Goal: Task Accomplishment & Management: Use online tool/utility

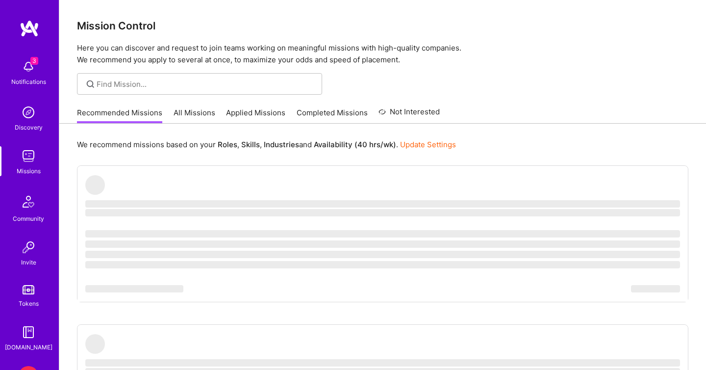
click at [35, 70] on img at bounding box center [29, 67] width 20 height 20
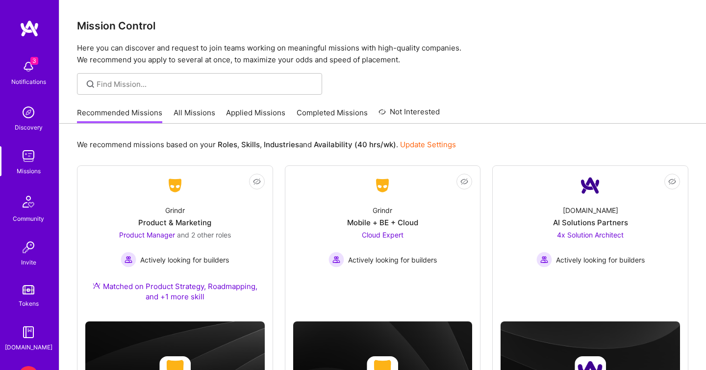
click at [304, 120] on div "2 2 Notifications Discovery Missions Community Invite Tokens [DOMAIN_NAME] B BD…" at bounding box center [353, 368] width 706 height 736
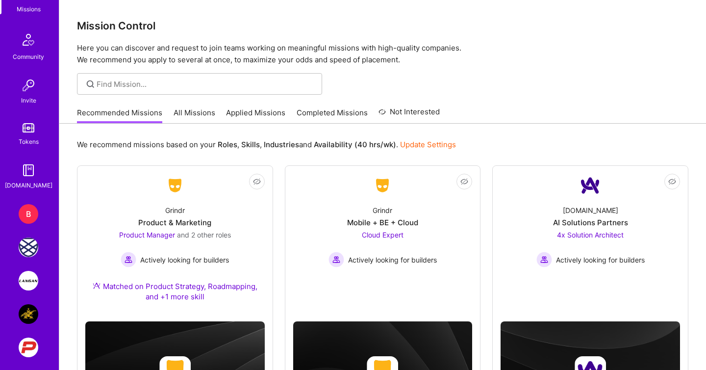
scroll to position [170, 0]
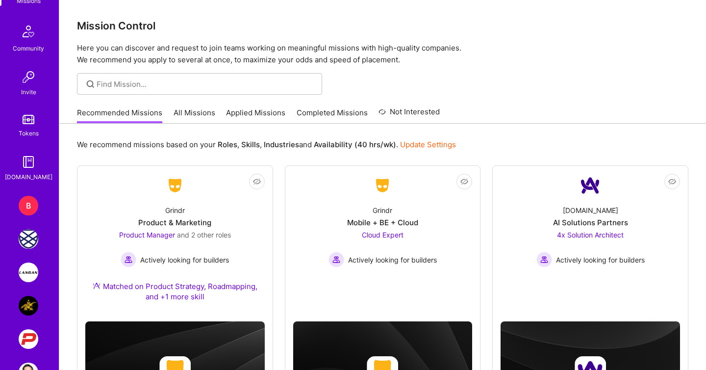
click at [26, 204] on div "B" at bounding box center [29, 206] width 20 height 20
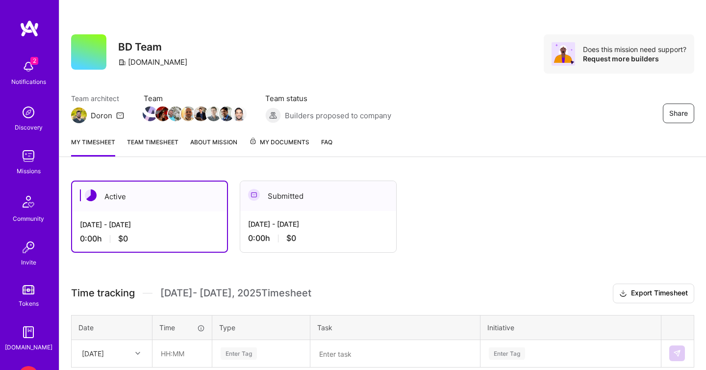
scroll to position [202, 0]
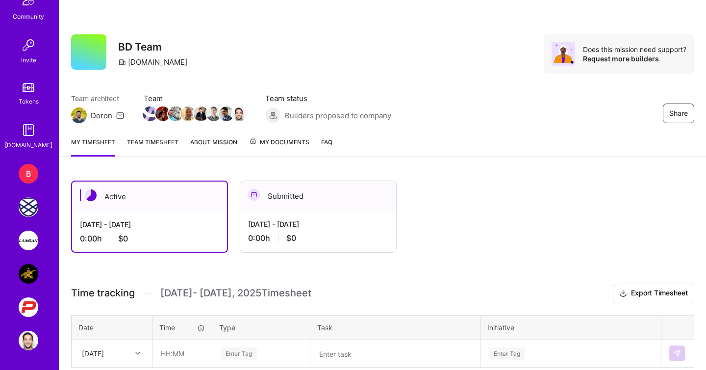
click at [26, 204] on img at bounding box center [29, 207] width 20 height 20
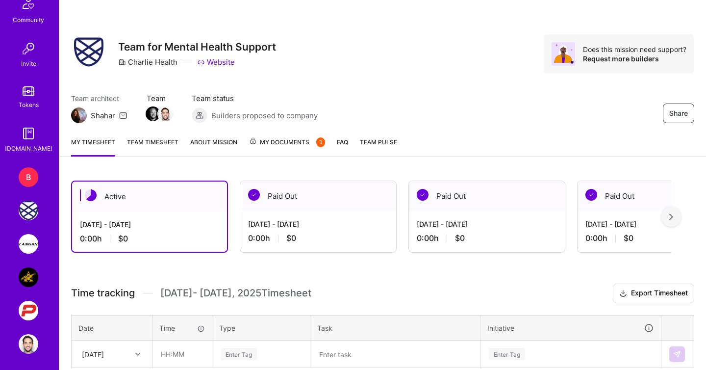
scroll to position [202, 0]
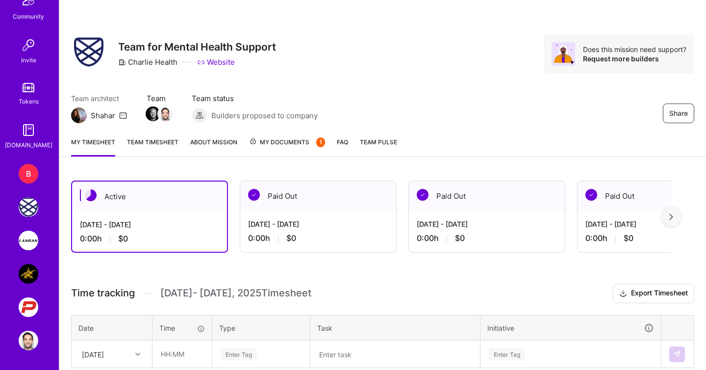
click at [27, 243] on img at bounding box center [29, 240] width 20 height 20
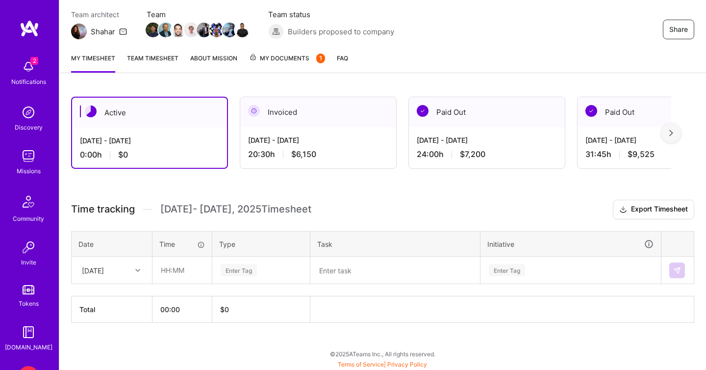
scroll to position [84, 0]
drag, startPoint x: 322, startPoint y: 154, endPoint x: 291, endPoint y: 154, distance: 30.9
click at [291, 154] on div "20:30 h $6,150" at bounding box center [318, 154] width 140 height 10
